Goal: Information Seeking & Learning: Learn about a topic

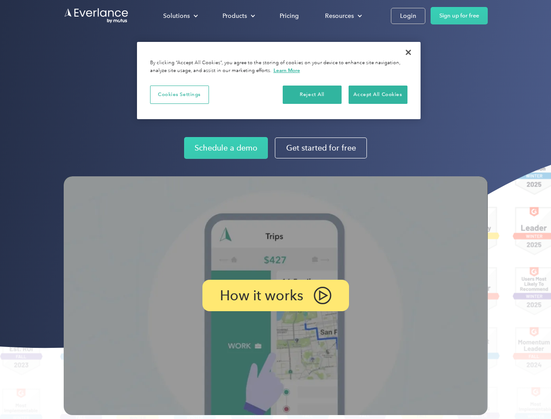
click at [275, 209] on img at bounding box center [276, 295] width 424 height 239
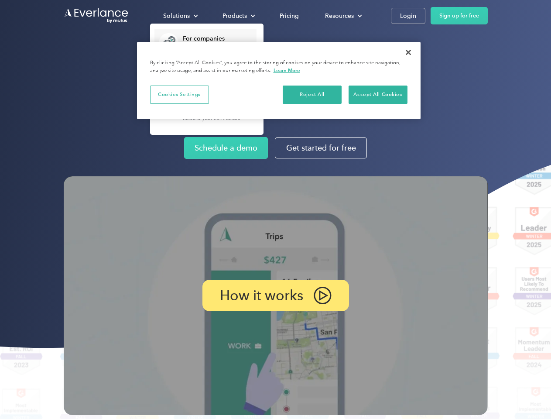
click at [180, 16] on div "Solutions" at bounding box center [176, 15] width 27 height 11
